Goal: Obtain resource: Download file/media

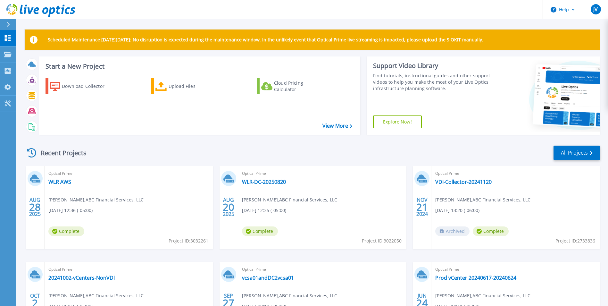
click at [60, 176] on span "Optical Prime" at bounding box center [128, 173] width 161 height 7
click at [116, 231] on div "Optical Prime WLR AWS [PERSON_NAME] , ABC Financial Services, LLC [DATE] 12:36 …" at bounding box center [129, 207] width 169 height 83
click at [69, 176] on span "Optical Prime" at bounding box center [128, 173] width 161 height 7
click at [64, 183] on link "WLR AWS" at bounding box center [59, 182] width 23 height 6
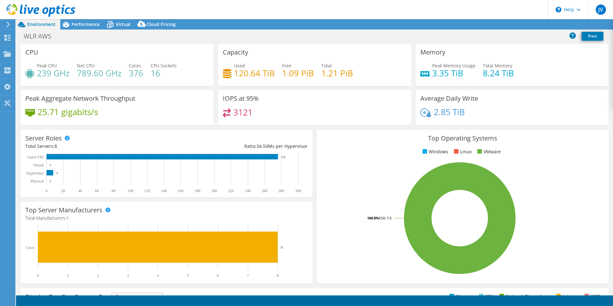
select select "USWest"
select select "USD"
click at [119, 26] on span "Virtual" at bounding box center [123, 24] width 15 height 6
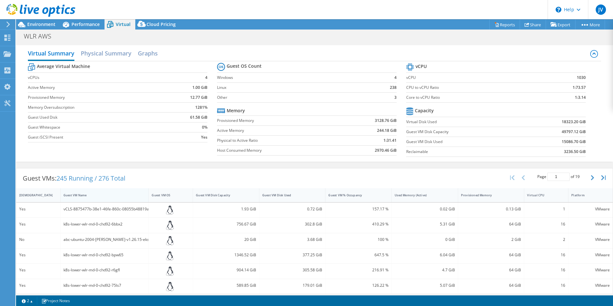
click at [80, 196] on div "Guest VM Name" at bounding box center [101, 195] width 75 height 4
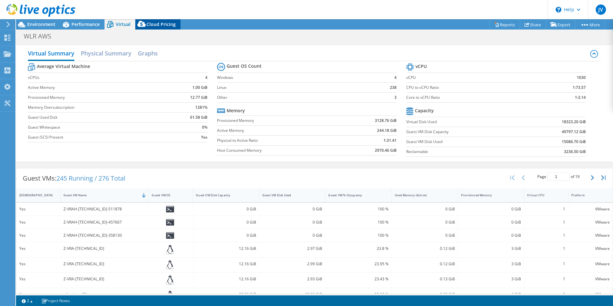
click at [152, 22] on span "Cloud Pricing" at bounding box center [161, 24] width 29 height 6
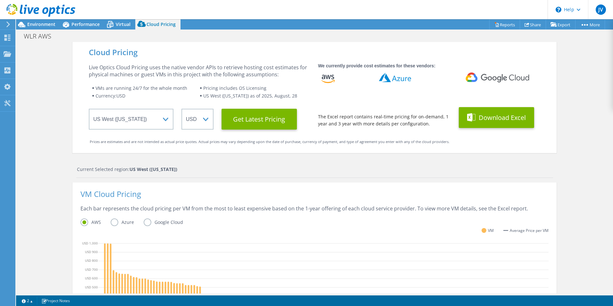
click at [471, 118] on icon at bounding box center [471, 117] width 9 height 8
